Goal: Find specific page/section: Find specific page/section

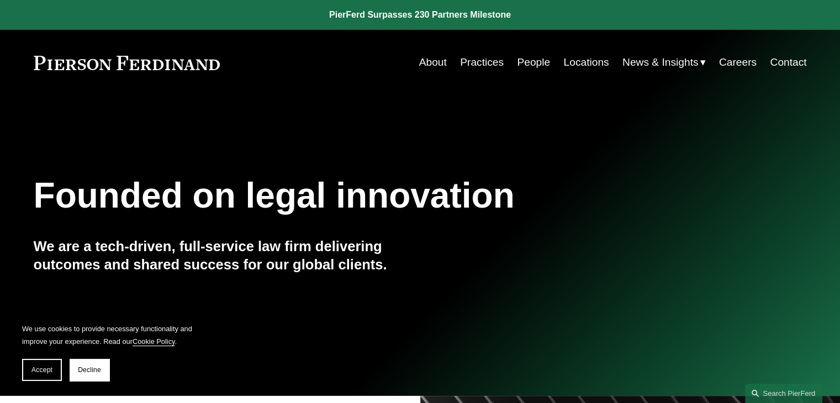
click at [488, 67] on link "Practices" at bounding box center [482, 62] width 44 height 21
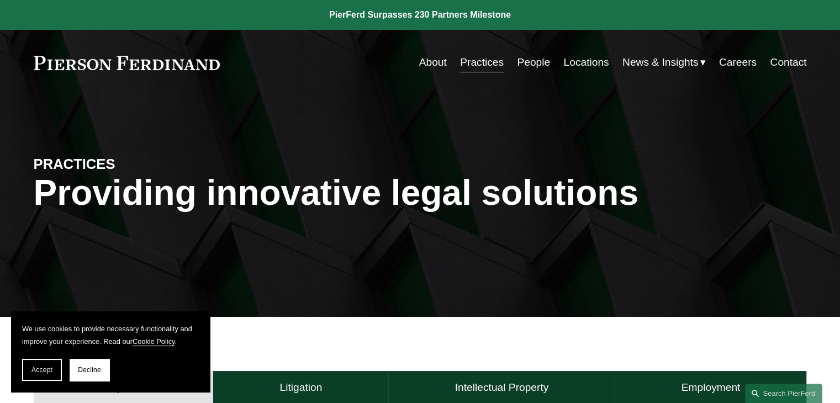
click at [523, 62] on link "People" at bounding box center [533, 62] width 33 height 21
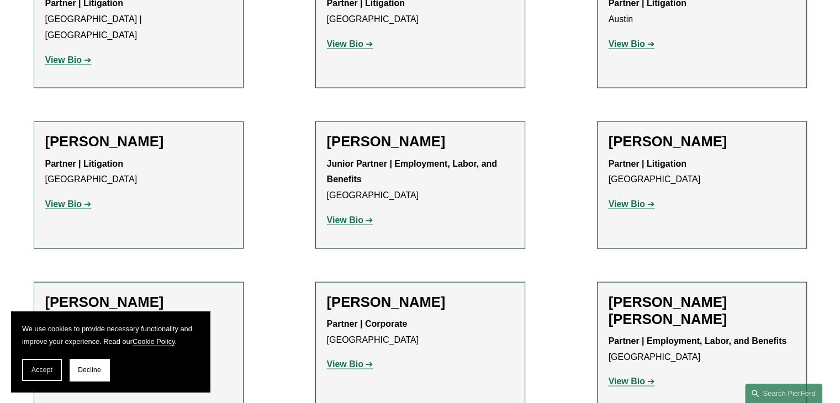
scroll to position [2210, 0]
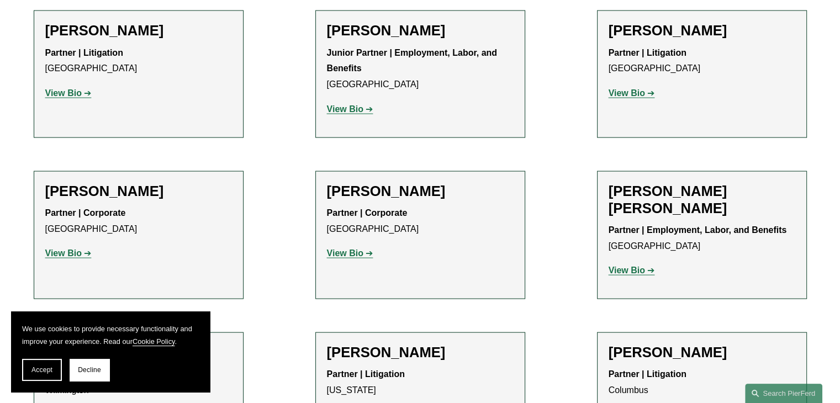
click at [628, 266] on strong "View Bio" at bounding box center [627, 270] width 36 height 9
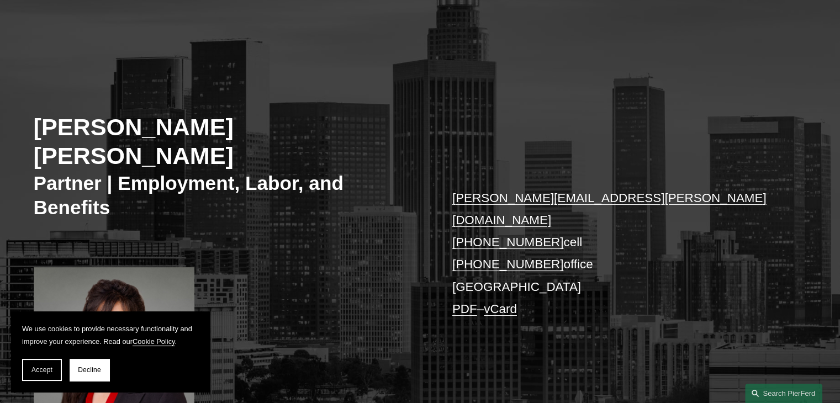
scroll to position [55, 0]
